Goal: Information Seeking & Learning: Learn about a topic

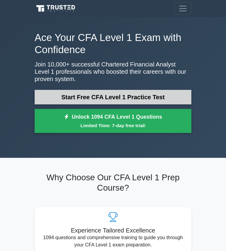
click at [108, 97] on link "Start Free CFA Level 1 Practice Test" at bounding box center [113, 97] width 157 height 15
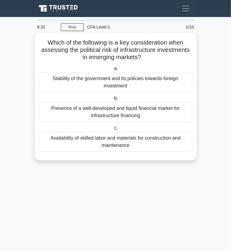
click at [168, 144] on div "Availability of skilled labor and materials for construction and maintenance" at bounding box center [115, 142] width 153 height 20
click at [113, 130] on input "c. Availability of skilled labor and materials for construction and maintenance" at bounding box center [113, 128] width 0 height 4
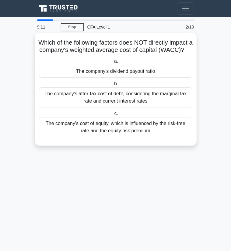
click at [80, 131] on div "The company's cost of equity, which is influenced by the risk-free rate and the…" at bounding box center [115, 127] width 153 height 20
click at [113, 116] on input "c. The company's cost of equity, which is influenced by the risk-free rate and …" at bounding box center [113, 114] width 0 height 4
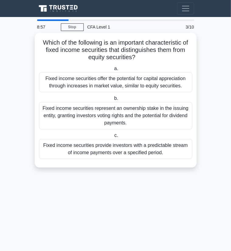
click at [53, 149] on div "Fixed income securities provide investors with a predictable stream of income p…" at bounding box center [115, 149] width 153 height 20
click at [113, 138] on input "c. Fixed income securities provide investors with a predictable stream of incom…" at bounding box center [113, 136] width 0 height 4
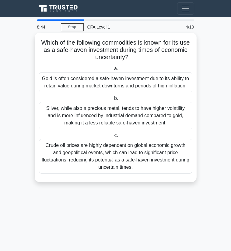
click at [47, 82] on div "Gold is often considered a safe-haven investment due to its ability to retain v…" at bounding box center [115, 82] width 153 height 20
click at [113, 71] on input "a. Gold is often considered a safe-haven investment due to its ability to retai…" at bounding box center [113, 69] width 0 height 4
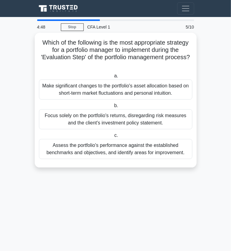
click at [94, 149] on div "Assess the portfolio's performance against the established benchmarks and objec…" at bounding box center [115, 149] width 153 height 20
click at [113, 138] on input "c. Assess the portfolio's performance against the established benchmarks and ob…" at bounding box center [113, 136] width 0 height 4
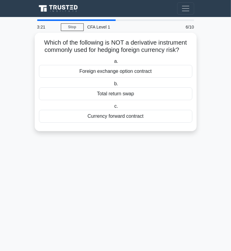
click at [97, 120] on div "Currency forward contract" at bounding box center [115, 116] width 153 height 13
click at [113, 108] on input "c. Currency forward contract" at bounding box center [113, 107] width 0 height 4
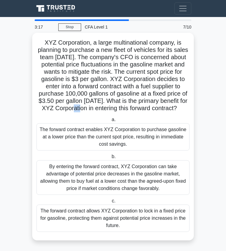
drag, startPoint x: 96, startPoint y: 111, endPoint x: 105, endPoint y: 112, distance: 8.5
click at [105, 112] on h5 "XYZ Corporation, a large multinational company, is planning to purchase a new f…" at bounding box center [113, 76] width 154 height 74
drag, startPoint x: 44, startPoint y: 41, endPoint x: 88, endPoint y: 41, distance: 44.1
click at [88, 41] on h5 "XYZ Corporation, a large multinational company, is planning to purchase a new f…" at bounding box center [113, 76] width 154 height 74
drag, startPoint x: 88, startPoint y: 41, endPoint x: 83, endPoint y: 63, distance: 22.8
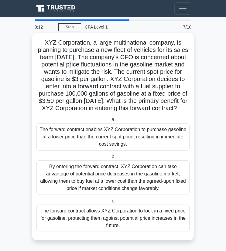
click at [83, 63] on h5 "XYZ Corporation, a large multinational company, is planning to purchase a new f…" at bounding box center [113, 76] width 154 height 74
drag, startPoint x: 83, startPoint y: 63, endPoint x: 74, endPoint y: 79, distance: 17.9
click at [74, 79] on h5 "XYZ Corporation, a large multinational company, is planning to purchase a new f…" at bounding box center [113, 76] width 154 height 74
drag, startPoint x: 93, startPoint y: 41, endPoint x: 134, endPoint y: 119, distance: 88.2
click at [134, 112] on h5 "XYZ Corporation, a large multinational company, is planning to purchase a new f…" at bounding box center [113, 76] width 154 height 74
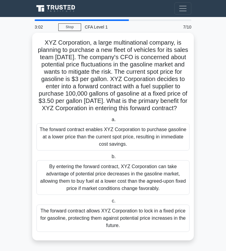
click at [134, 112] on h5 "XYZ Corporation, a large multinational company, is planning to purchase a new f…" at bounding box center [113, 76] width 154 height 74
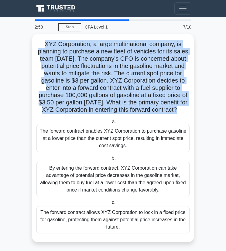
drag, startPoint x: 134, startPoint y: 114, endPoint x: 26, endPoint y: 34, distance: 134.2
click at [26, 34] on main "2:58 Stop CFA Level 1 Beginner 7/10 XYZ Corporation, a large multinational comp…" at bounding box center [113, 135] width 226 height 236
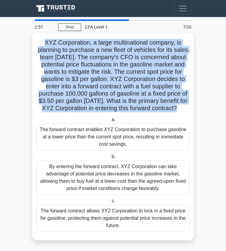
drag, startPoint x: 26, startPoint y: 34, endPoint x: 52, endPoint y: 74, distance: 47.7
click at [52, 74] on h5 "XYZ Corporation, a large multinational company, is planning to purchase a new f…" at bounding box center [113, 76] width 154 height 74
click at [48, 42] on h5 "XYZ Corporation, a large multinational company, is planning to purchase a new f…" at bounding box center [113, 76] width 154 height 74
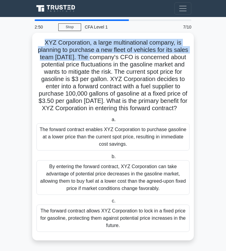
drag, startPoint x: 43, startPoint y: 43, endPoint x: 92, endPoint y: 57, distance: 51.3
click at [92, 57] on h5 "XYZ Corporation, a large multinational company, is planning to purchase a new f…" at bounding box center [113, 76] width 154 height 74
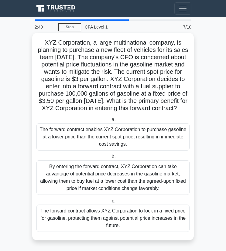
click at [94, 56] on h5 "XYZ Corporation, a large multinational company, is planning to purchase a new f…" at bounding box center [113, 76] width 154 height 74
click at [97, 56] on h5 "XYZ Corporation, a large multinational company, is planning to purchase a new f…" at bounding box center [113, 76] width 154 height 74
click at [99, 55] on h5 "XYZ Corporation, a large multinational company, is planning to purchase a new f…" at bounding box center [113, 76] width 154 height 74
drag, startPoint x: 115, startPoint y: 165, endPoint x: 112, endPoint y: 164, distance: 3.3
click at [112, 164] on label "b. By entering the forward contract, XYZ Corporation can take advantage of pote…" at bounding box center [112, 174] width 153 height 42
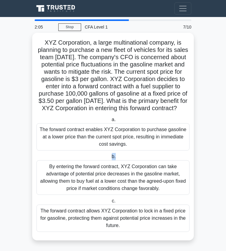
drag, startPoint x: 97, startPoint y: 126, endPoint x: 131, endPoint y: 154, distance: 43.6
click at [131, 151] on label "a. The forward contract enables XYZ Corporation to purchase gasoline at a lower…" at bounding box center [112, 133] width 153 height 35
drag, startPoint x: 131, startPoint y: 154, endPoint x: 134, endPoint y: 163, distance: 9.1
click at [134, 163] on label "b. By entering the forward contract, XYZ Corporation can take advantage of pote…" at bounding box center [112, 174] width 153 height 42
click at [110, 159] on input "b. By entering the forward contract, XYZ Corporation can take advantage of pote…" at bounding box center [110, 157] width 0 height 4
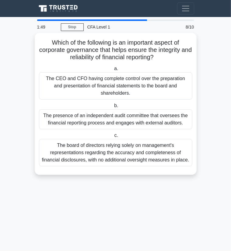
click at [106, 120] on div "The presence of an independent audit committee that oversees the financial repo…" at bounding box center [115, 119] width 153 height 20
click at [113, 108] on input "b. The presence of an independent audit committee that oversees the financial r…" at bounding box center [113, 106] width 0 height 4
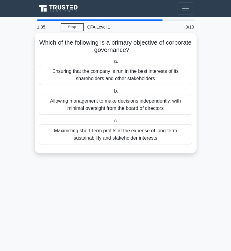
click at [182, 74] on div "Ensuring that the company is run in the best interests of its shareholders and …" at bounding box center [115, 75] width 153 height 20
click at [113, 63] on input "a. Ensuring that the company is run in the best interests of its shareholders a…" at bounding box center [113, 62] width 0 height 4
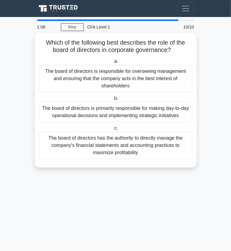
click at [137, 87] on div "The board of directors is responsible for overseeing management and ensuring th…" at bounding box center [115, 78] width 153 height 27
click at [113, 63] on input "a. The board of directors is responsible for overseeing management and ensuring…" at bounding box center [113, 62] width 0 height 4
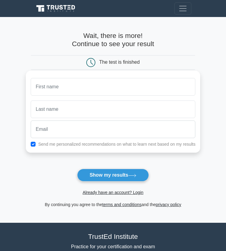
click at [136, 91] on input "text" at bounding box center [113, 87] width 165 height 18
type input "Ilies"
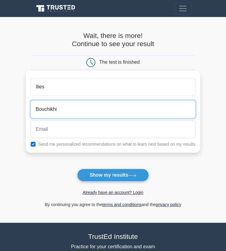
type input "Bouchikhi"
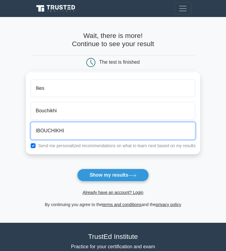
type input "ibouchikhi1@gmail.com"
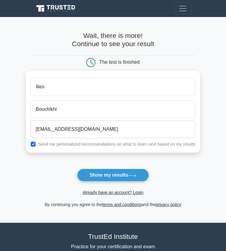
click at [39, 142] on label "Send me personalized recommendations on what to learn next based on my results" at bounding box center [116, 144] width 157 height 5
click at [35, 144] on input "checkbox" at bounding box center [33, 144] width 5 height 5
checkbox input "false"
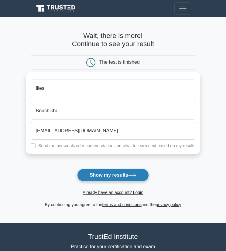
click at [102, 175] on button "Show my results" at bounding box center [113, 175] width 72 height 13
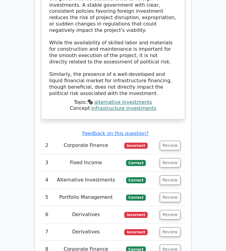
scroll to position [911, 0]
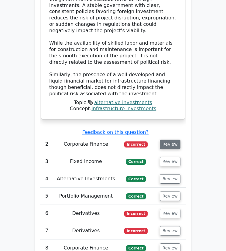
click at [169, 140] on button "Review" at bounding box center [170, 144] width 21 height 9
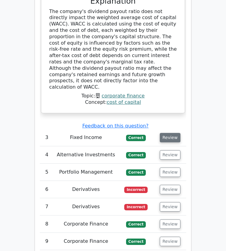
scroll to position [1185, 0]
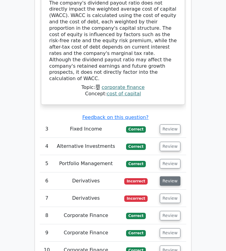
click at [174, 177] on button "Review" at bounding box center [170, 181] width 21 height 9
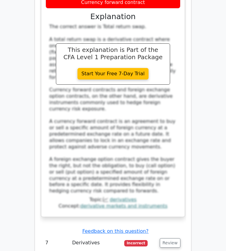
scroll to position [1549, 0]
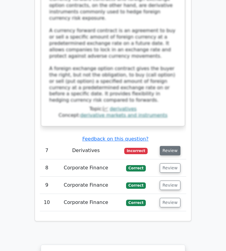
click at [168, 146] on button "Review" at bounding box center [170, 150] width 21 height 9
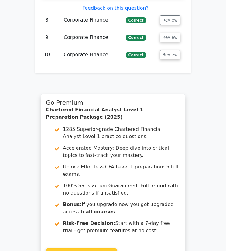
scroll to position [2096, 0]
